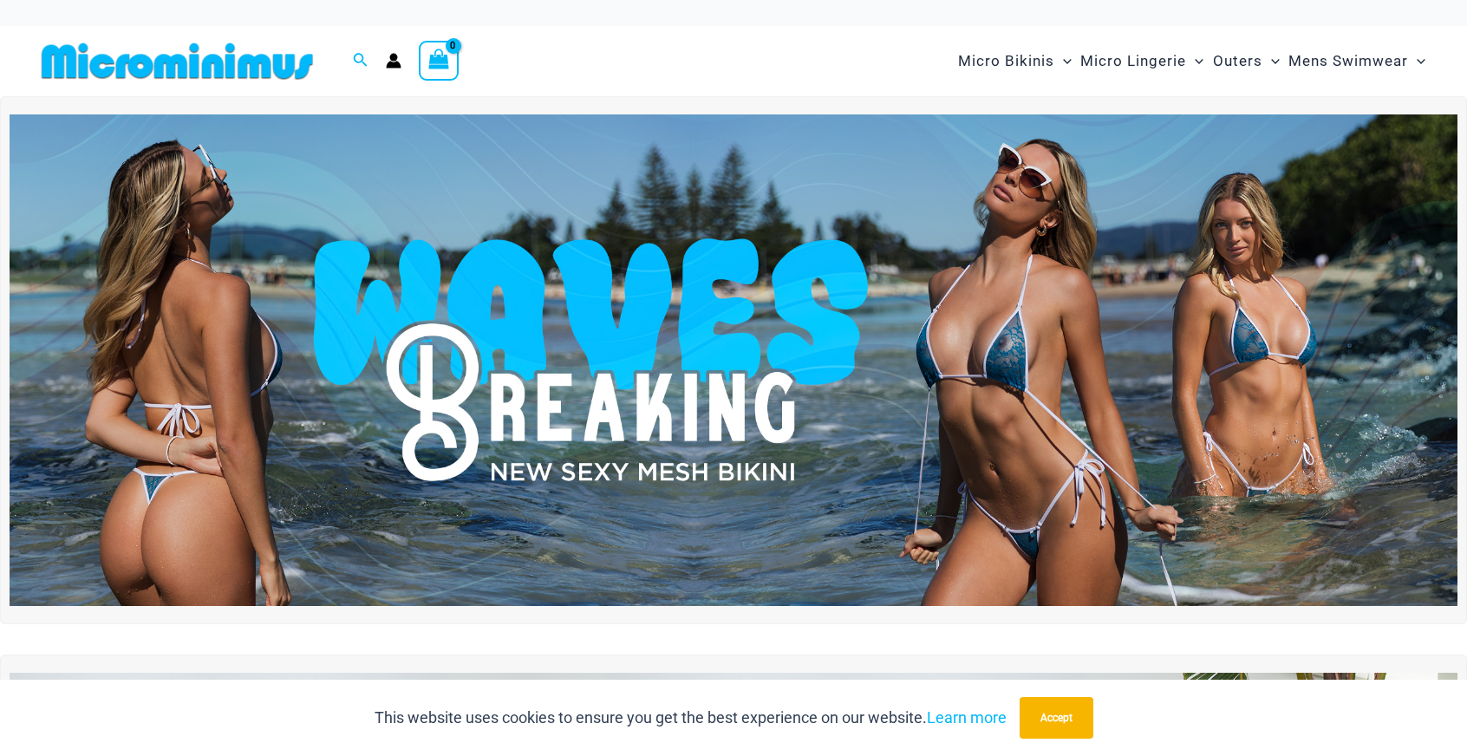
click at [699, 401] on img at bounding box center [734, 360] width 1448 height 493
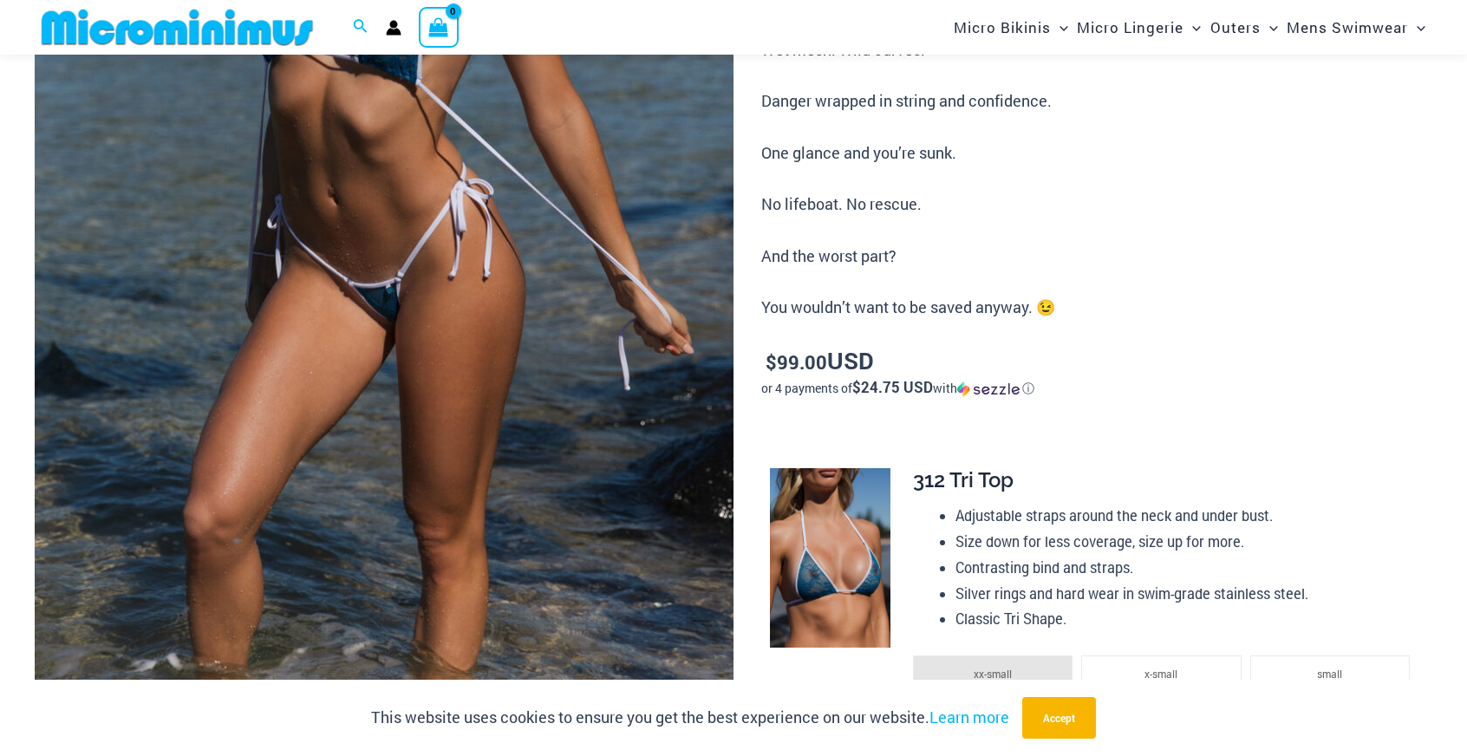
scroll to position [591, 0]
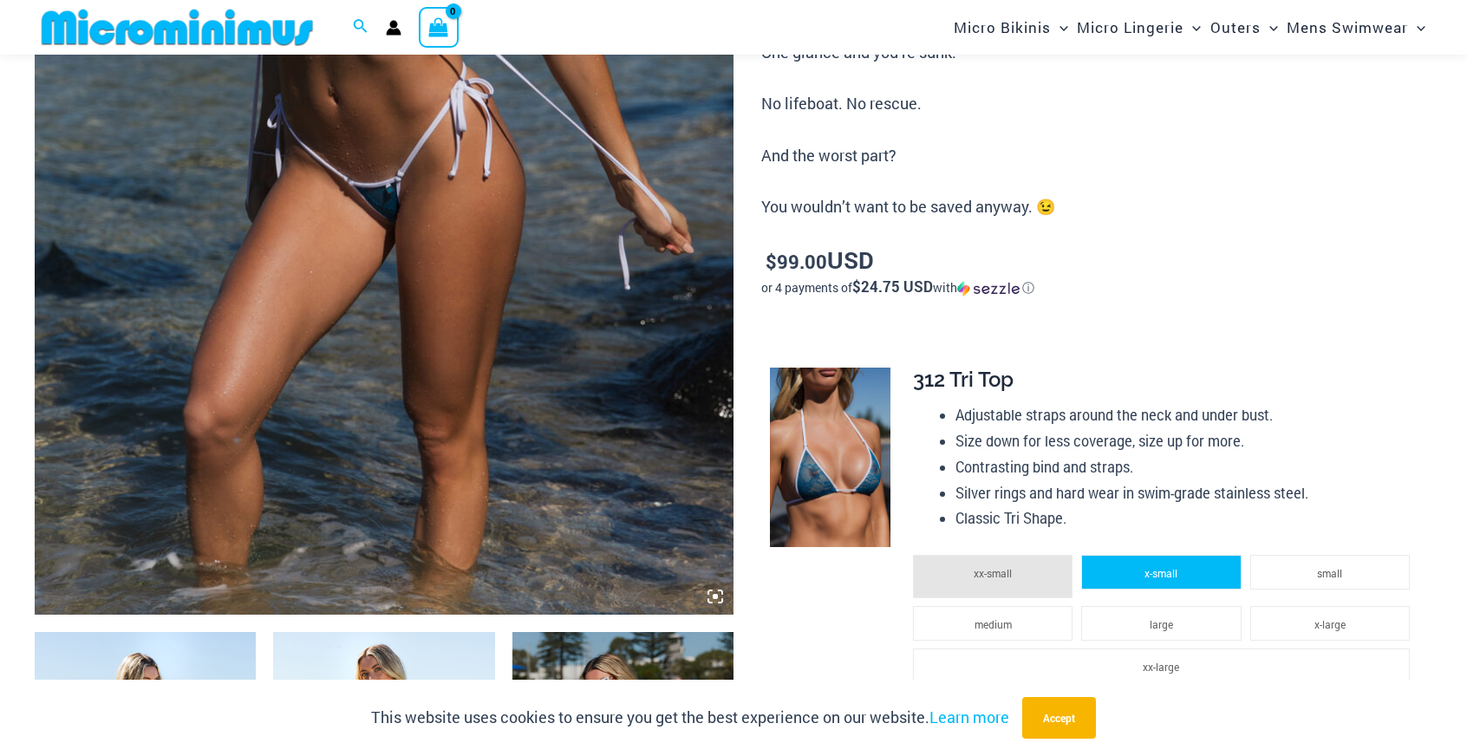
click at [1194, 571] on li "x-small" at bounding box center [1161, 572] width 160 height 35
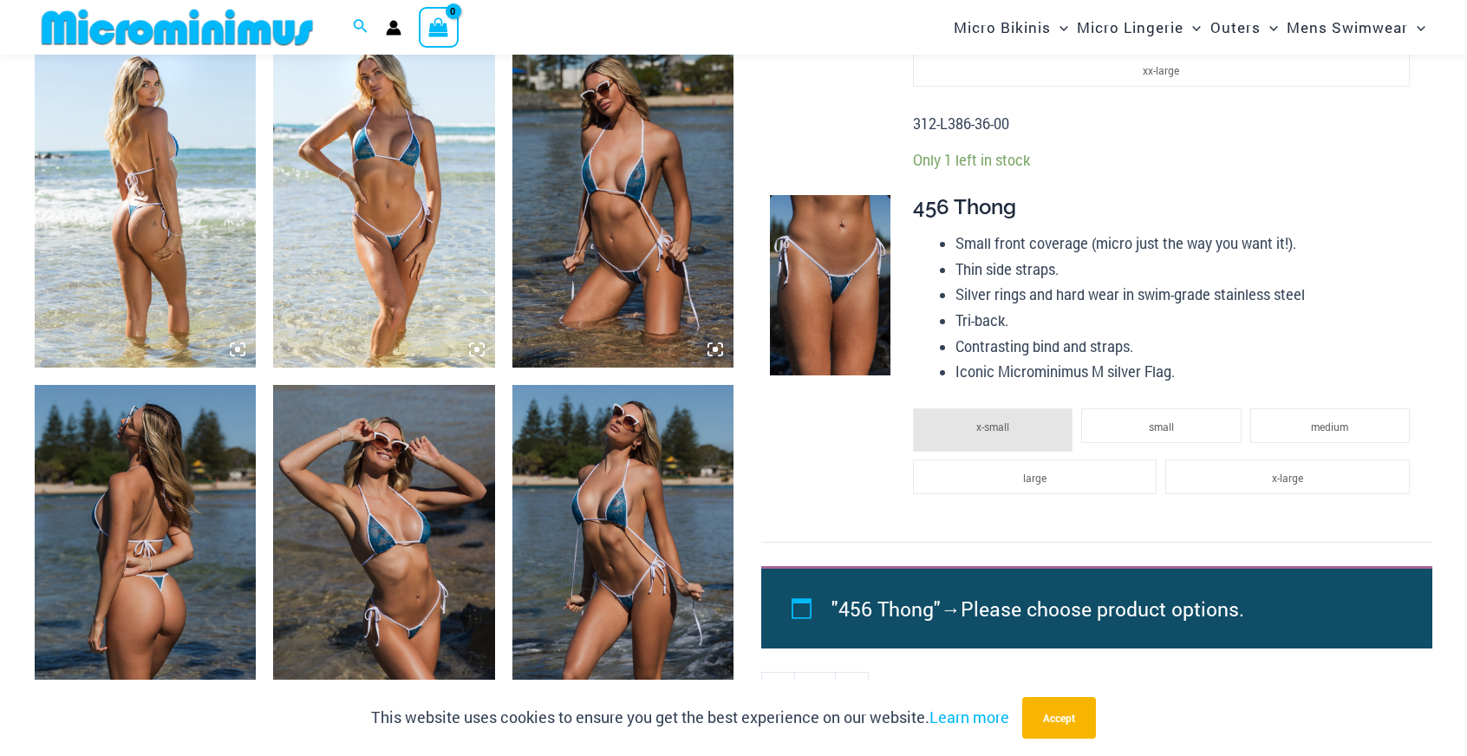
scroll to position [1198, 0]
